Goal: Task Accomplishment & Management: Use online tool/utility

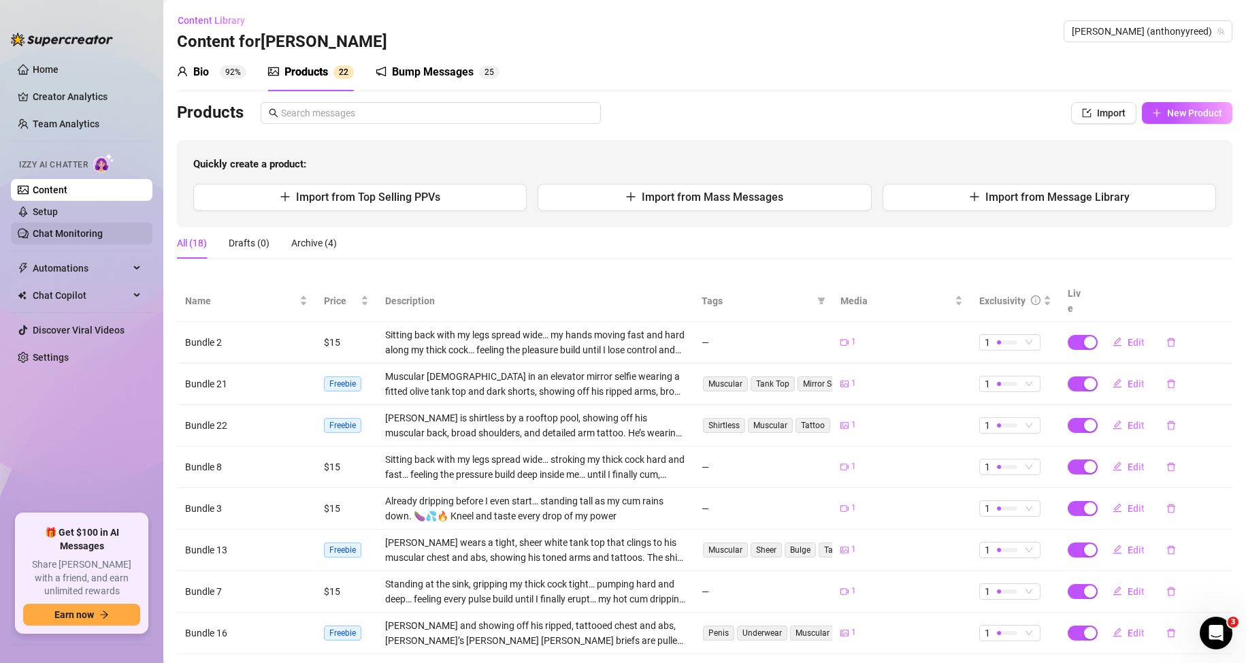
click at [81, 231] on link "Chat Monitoring" at bounding box center [68, 233] width 70 height 11
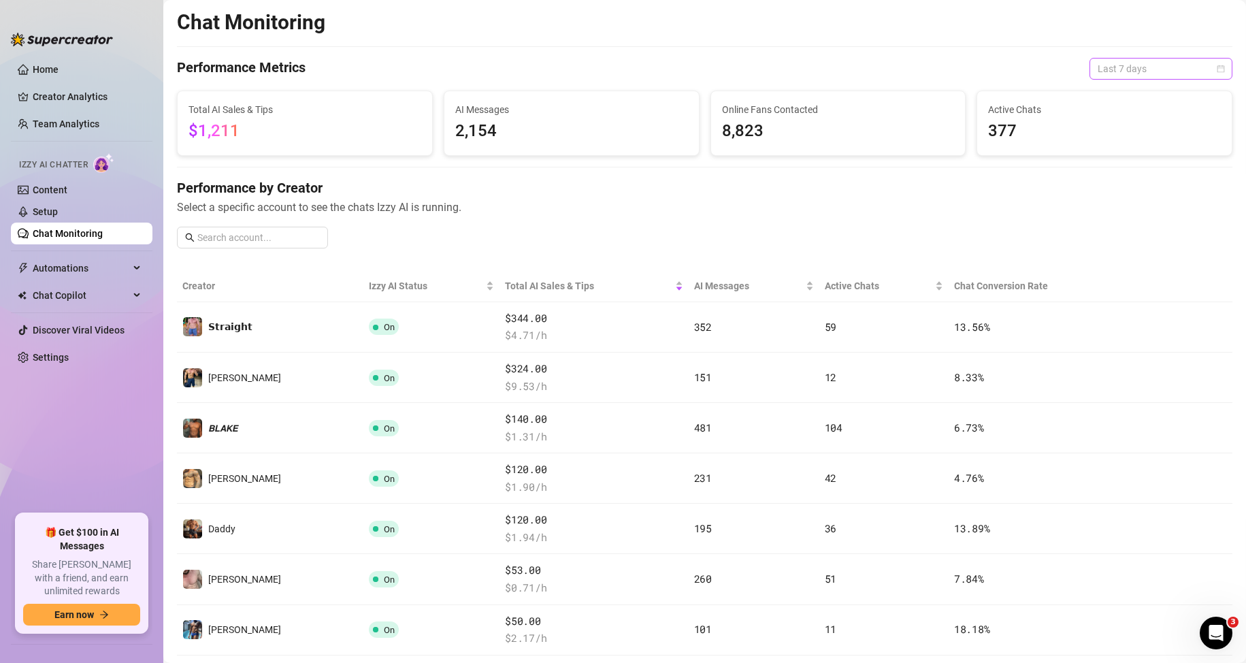
click at [1131, 67] on span "Last 7 days" at bounding box center [1161, 69] width 127 height 20
click at [1119, 99] on div "Last 24 hours" at bounding box center [1149, 95] width 121 height 15
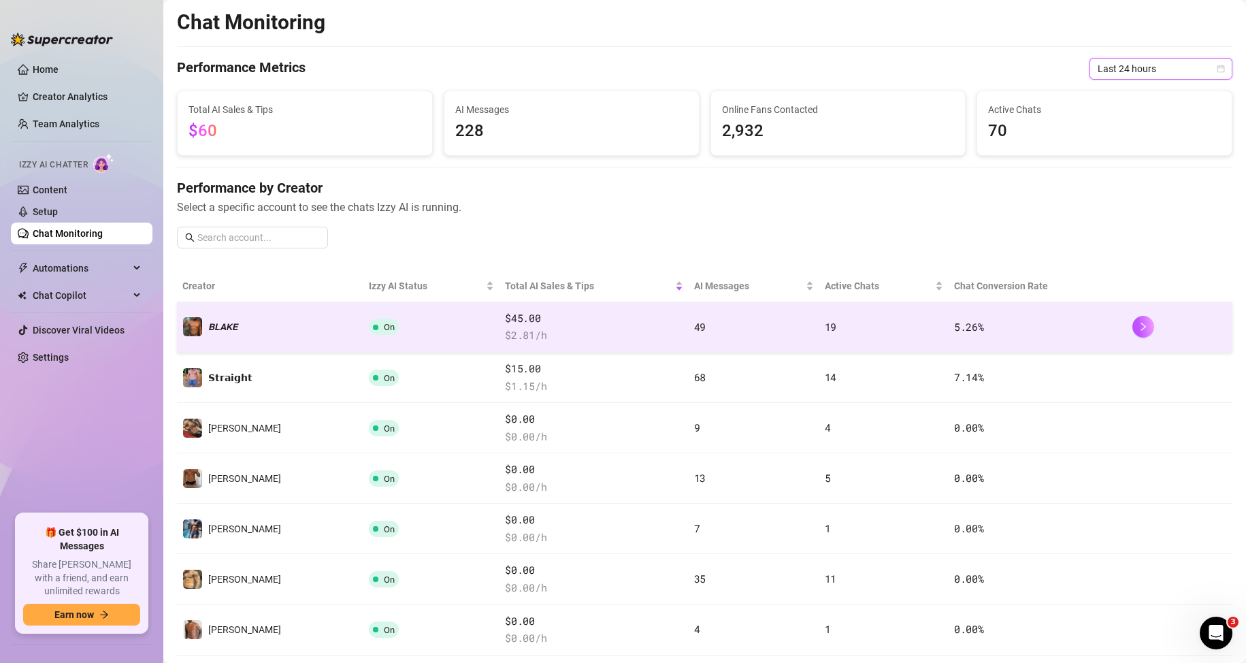
click at [587, 332] on span "$ 2.81 /h" at bounding box center [594, 335] width 178 height 16
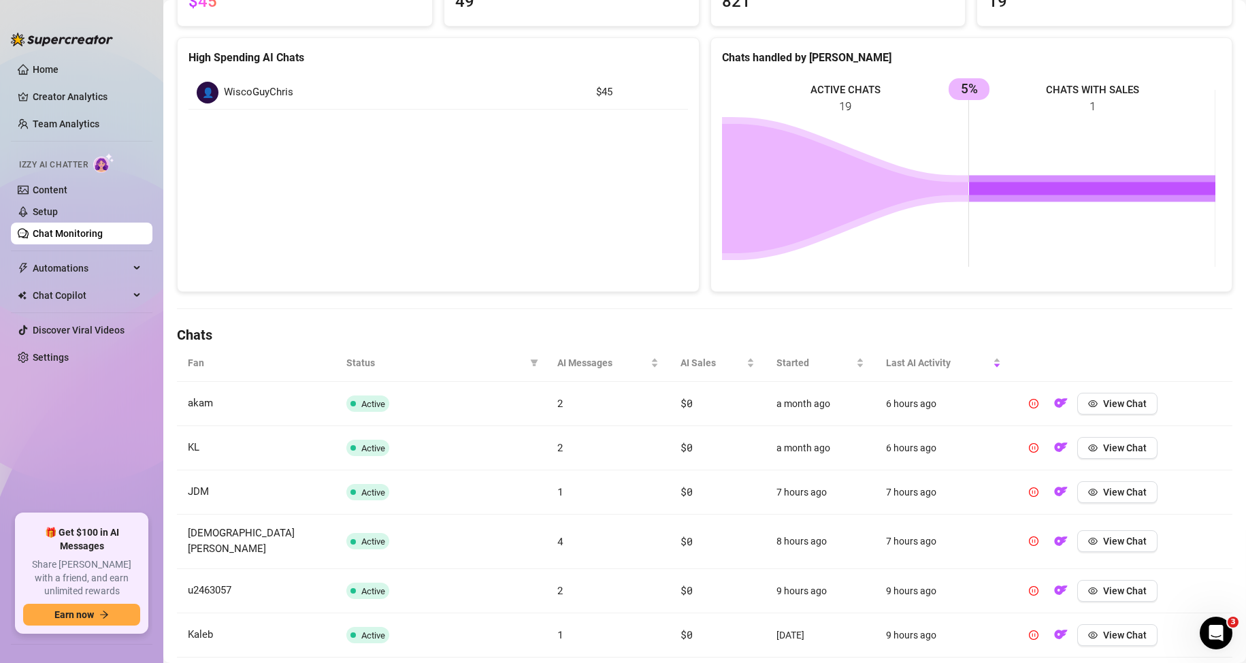
scroll to position [204, 0]
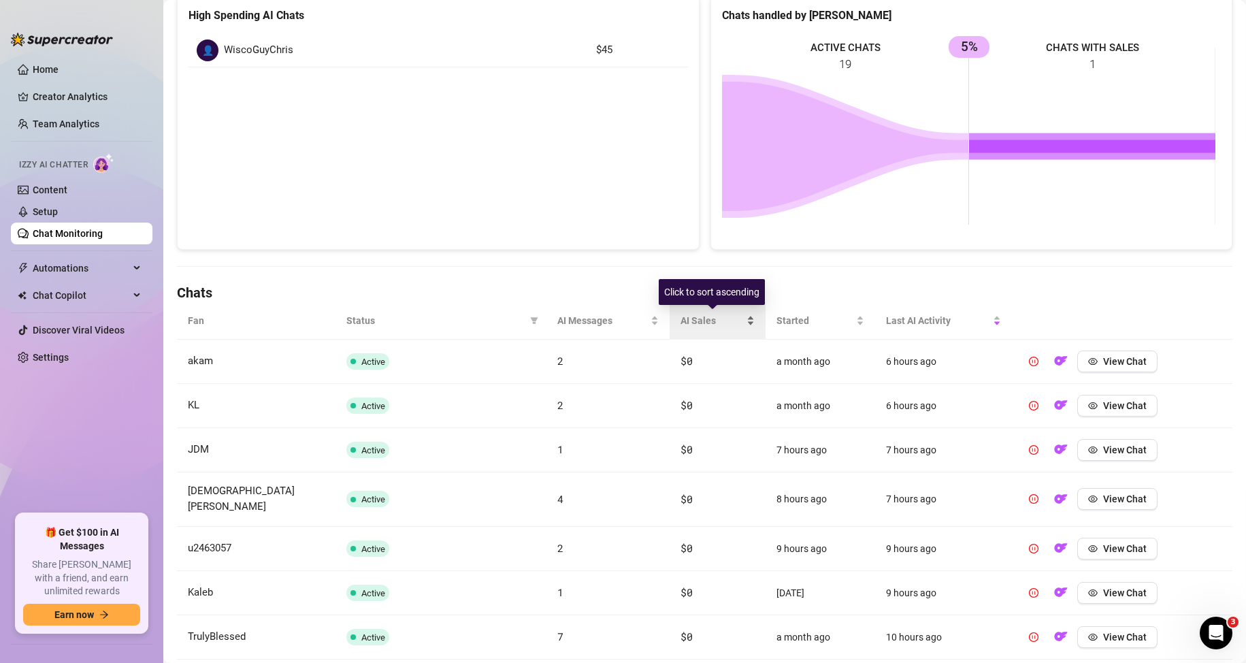
click at [743, 319] on div "AI Sales" at bounding box center [718, 320] width 74 height 15
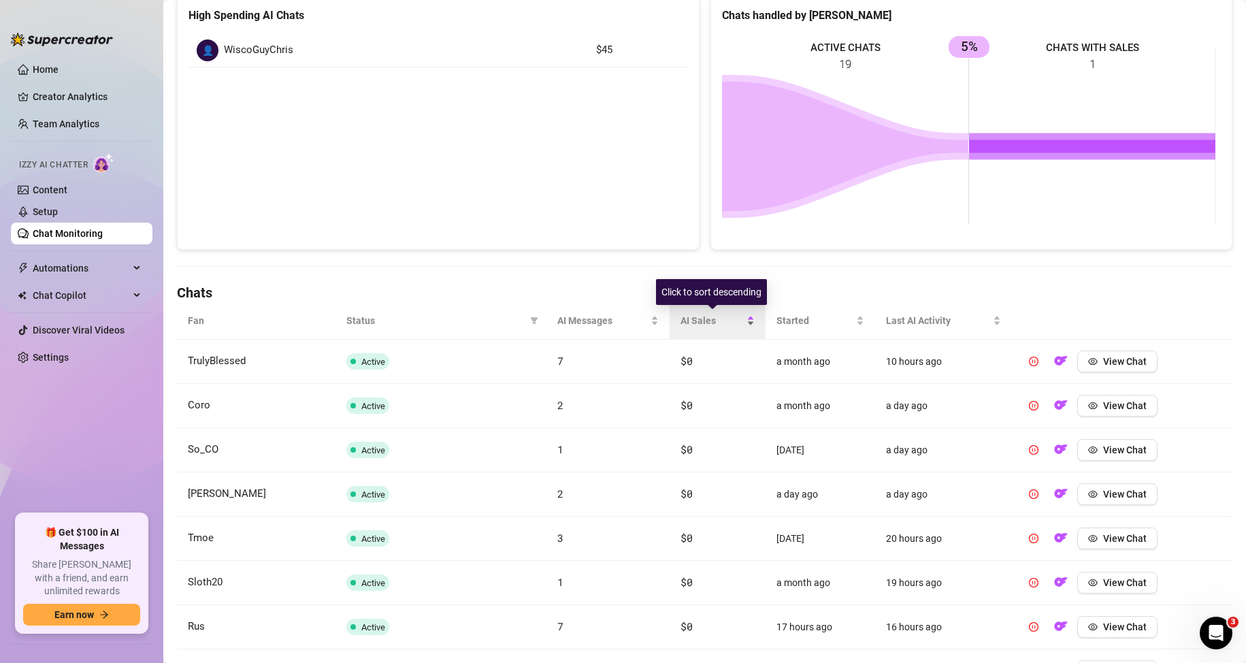
click at [743, 319] on div "AI Sales" at bounding box center [718, 320] width 74 height 15
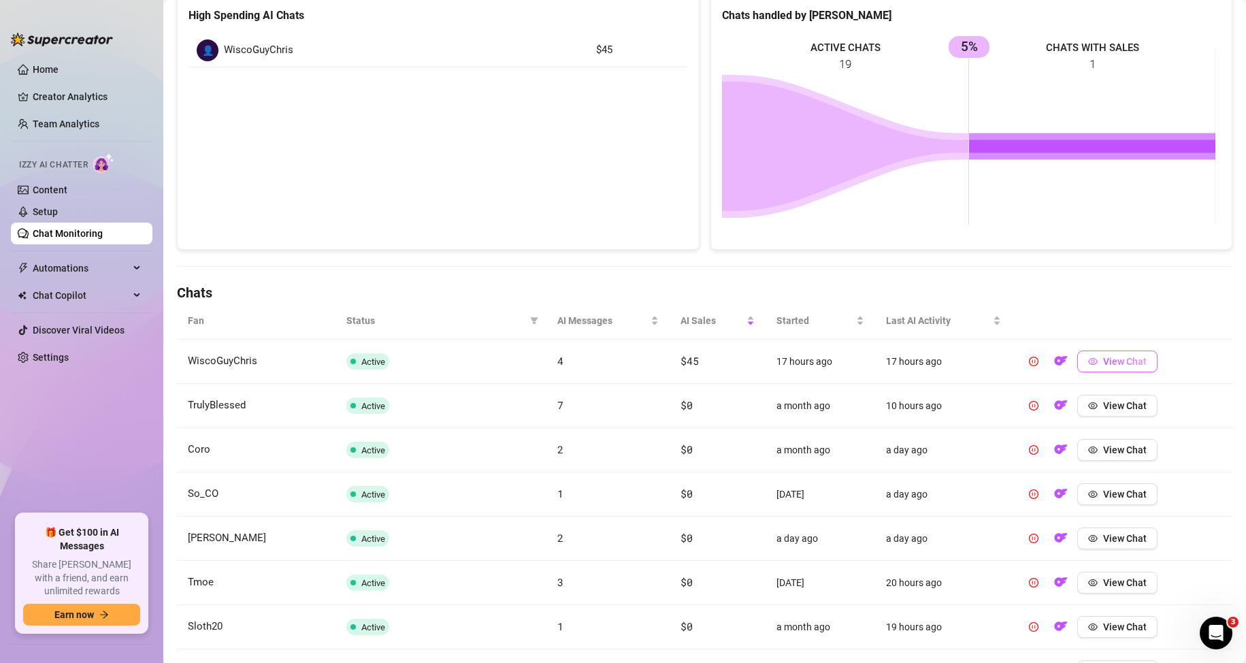
click at [1099, 368] on button "View Chat" at bounding box center [1118, 362] width 80 height 22
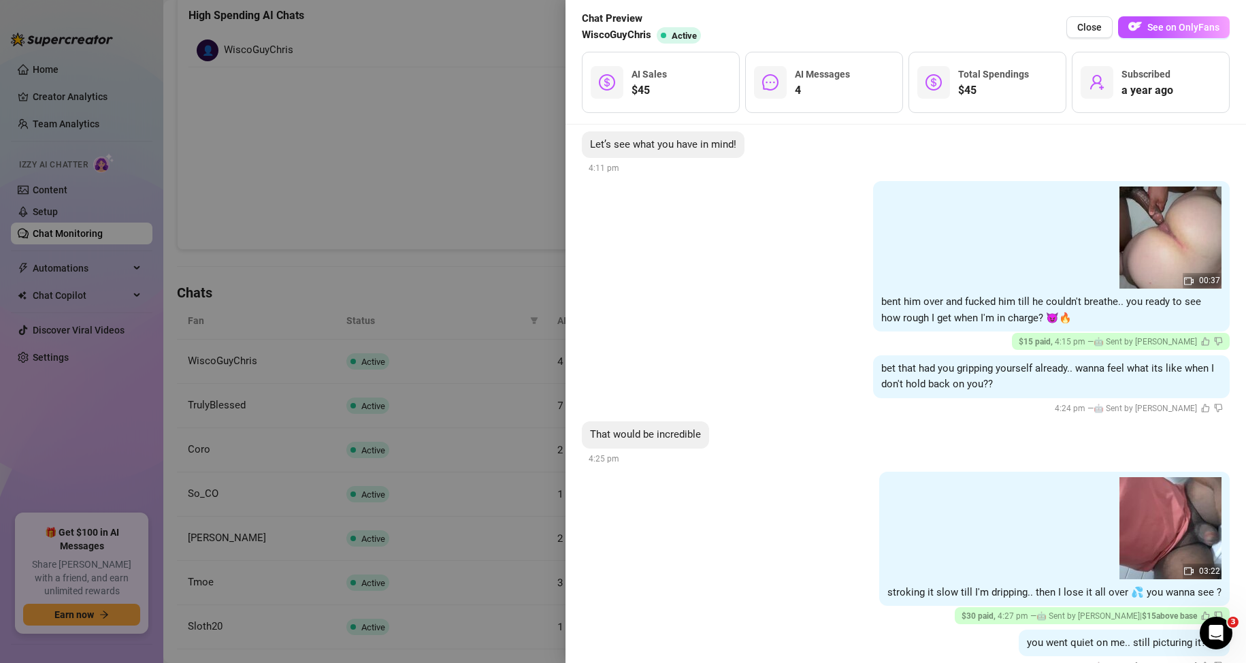
scroll to position [151, 0]
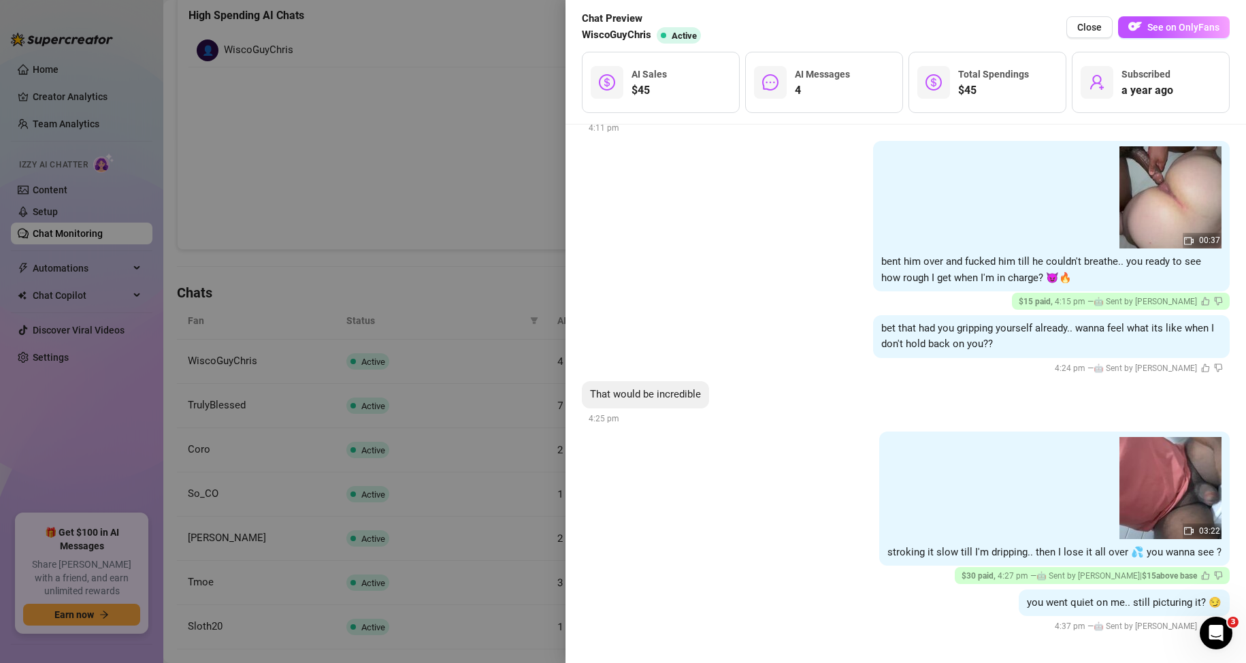
click at [458, 182] on div at bounding box center [623, 331] width 1246 height 663
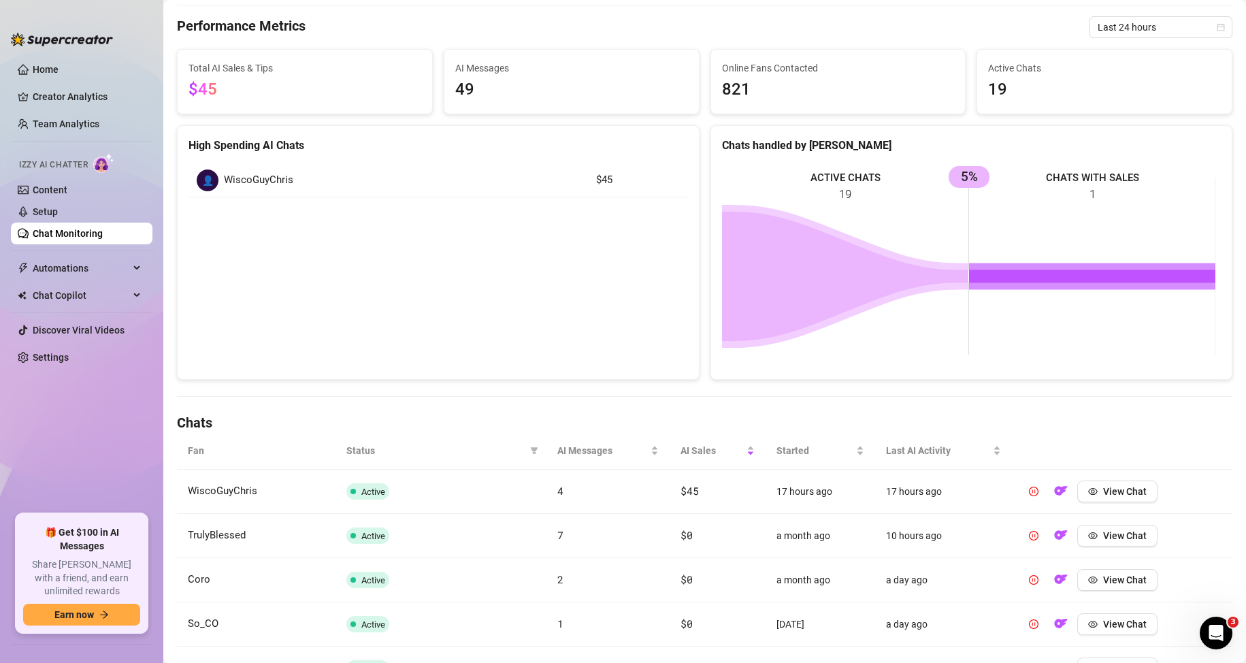
scroll to position [0, 0]
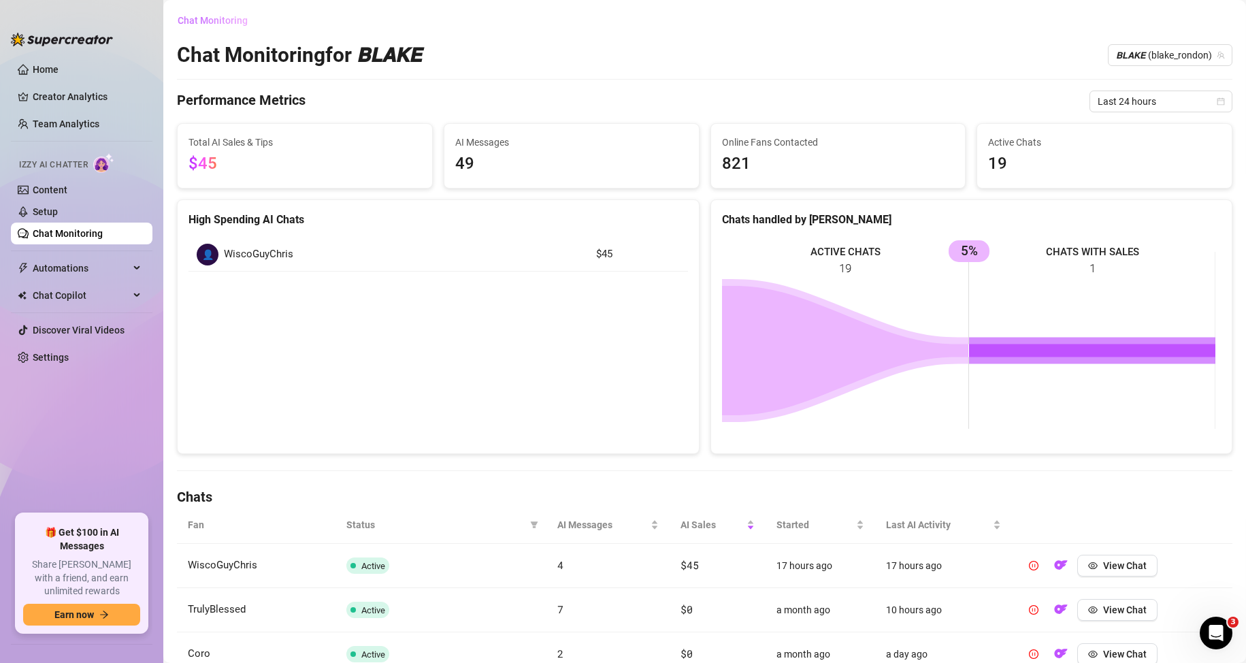
click at [233, 20] on span "Chat Monitoring" at bounding box center [213, 20] width 70 height 11
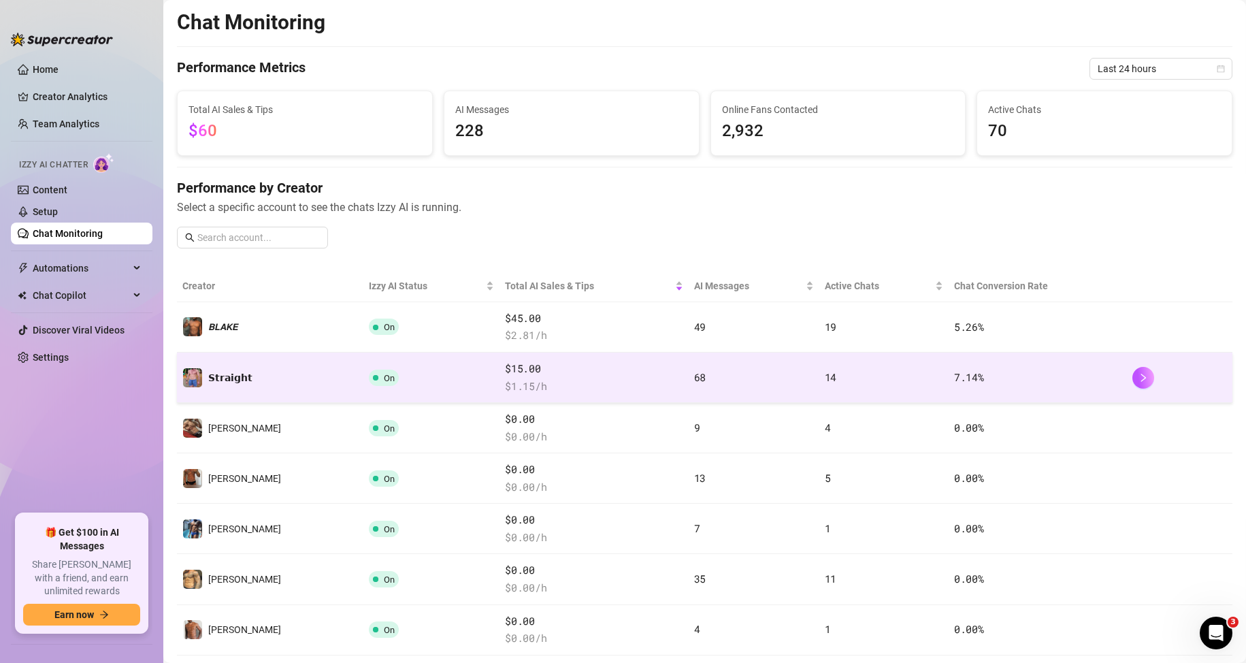
click at [573, 392] on span "$ 1.15 /h" at bounding box center [594, 386] width 178 height 16
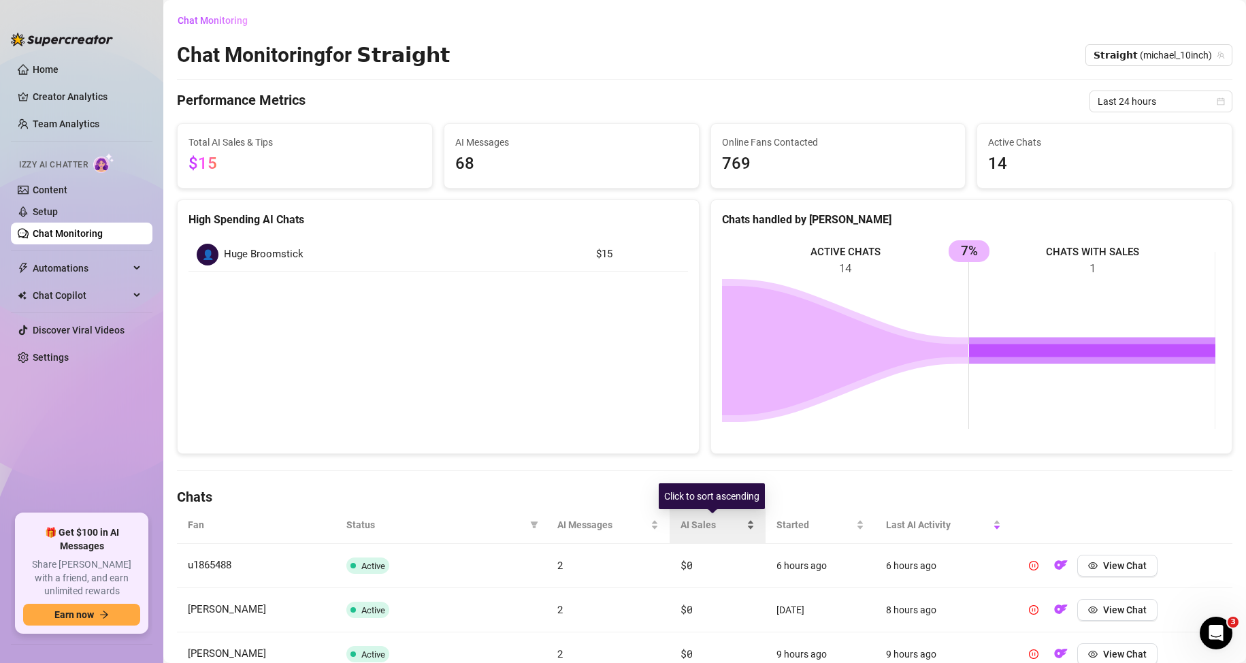
click at [745, 521] on div "AI Sales" at bounding box center [718, 524] width 74 height 15
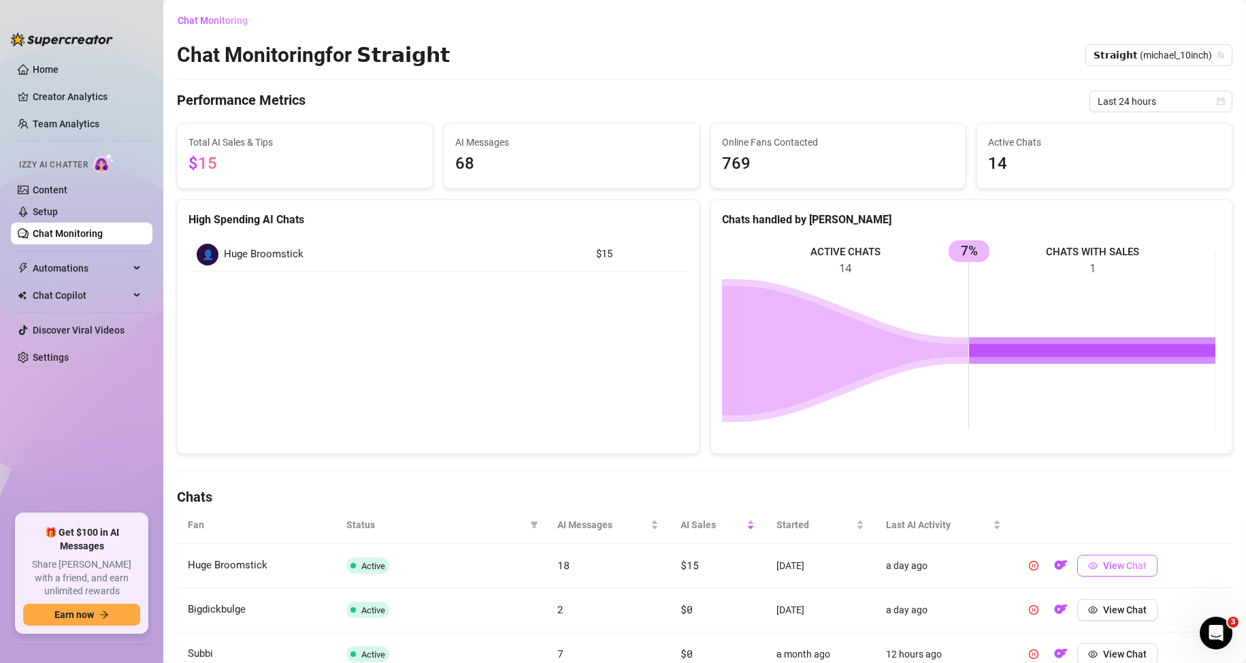
click at [1131, 567] on span "View Chat" at bounding box center [1125, 565] width 44 height 11
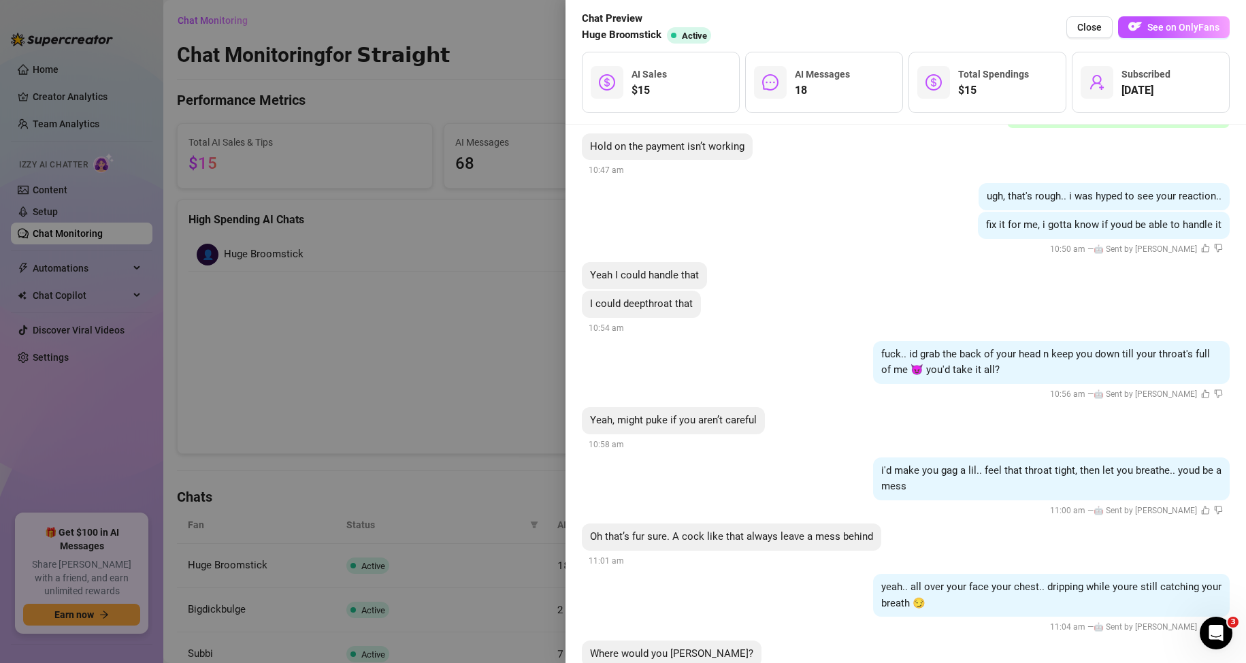
scroll to position [545, 0]
